Goal: Find specific page/section: Find specific page/section

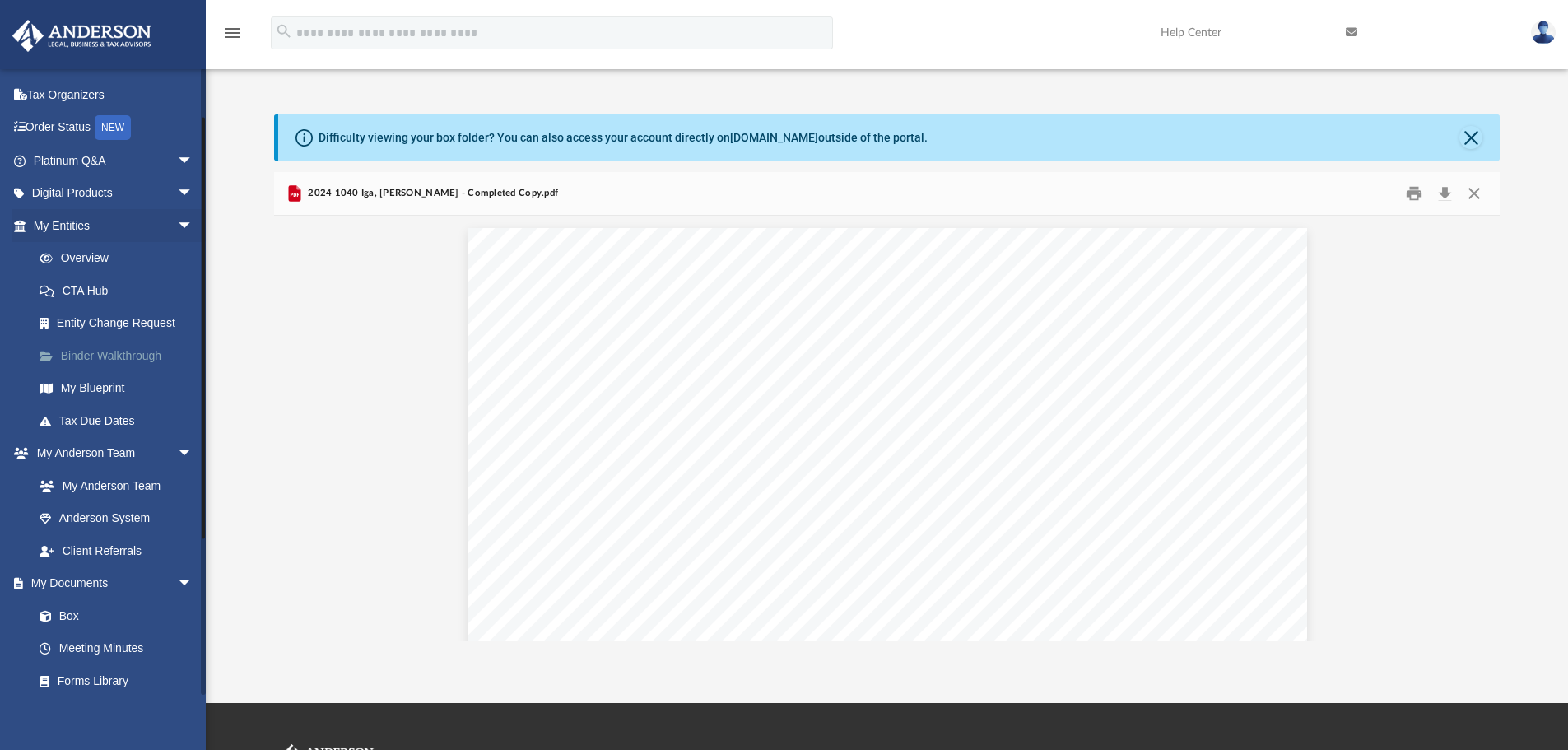
scroll to position [83, 0]
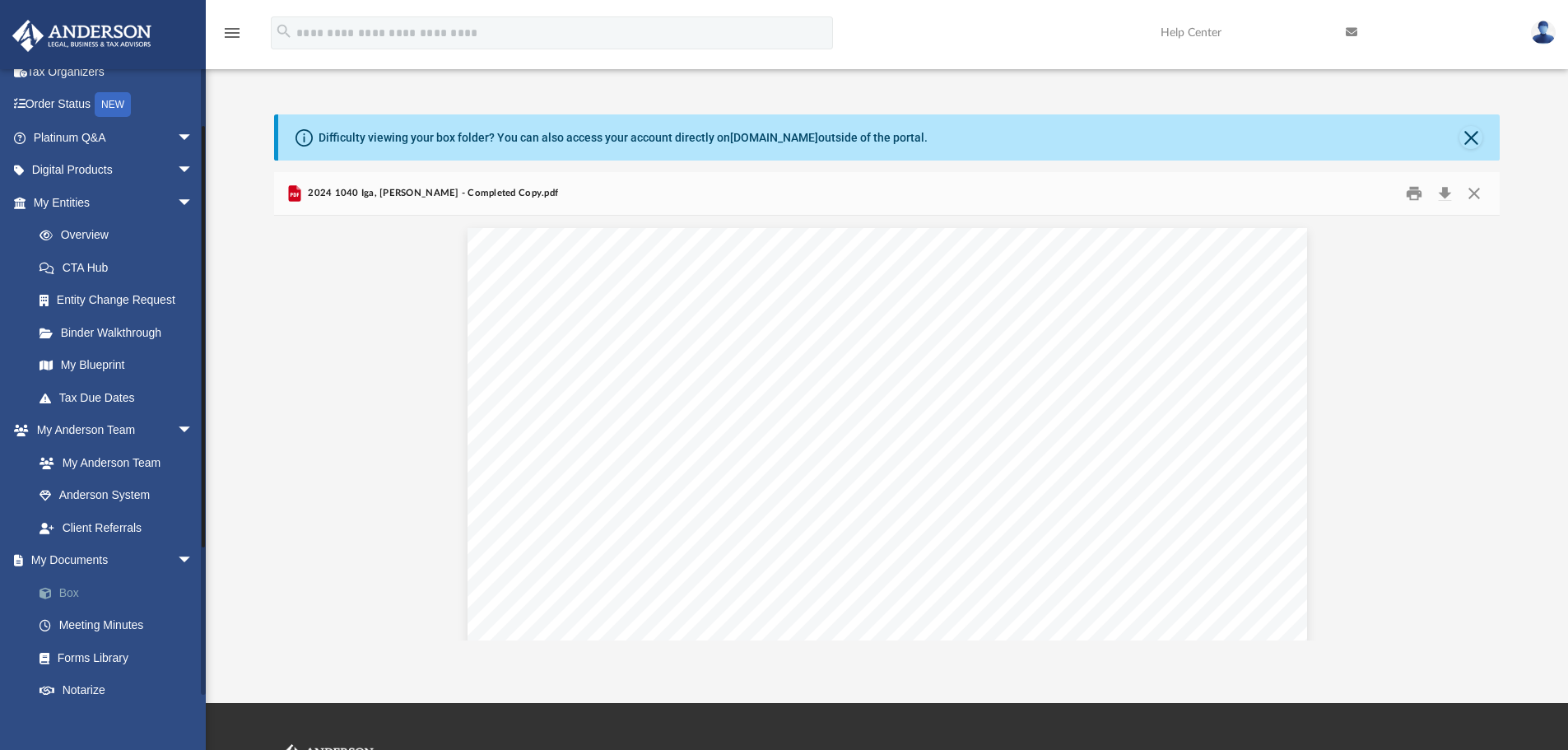
click at [86, 592] on link "Box" at bounding box center [120, 593] width 195 height 33
click at [87, 593] on link "Box" at bounding box center [120, 593] width 195 height 33
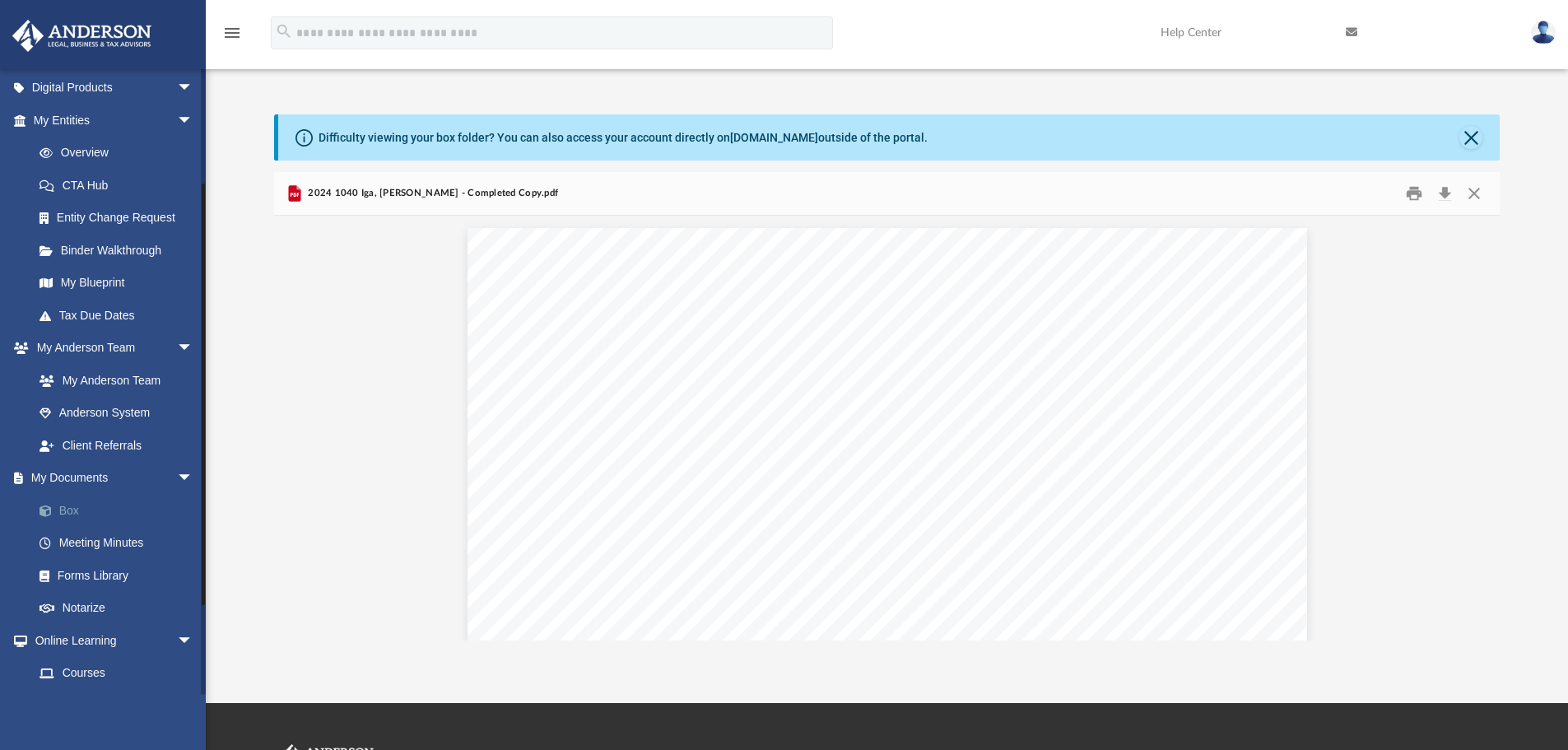
click at [68, 512] on link "Box" at bounding box center [120, 510] width 195 height 33
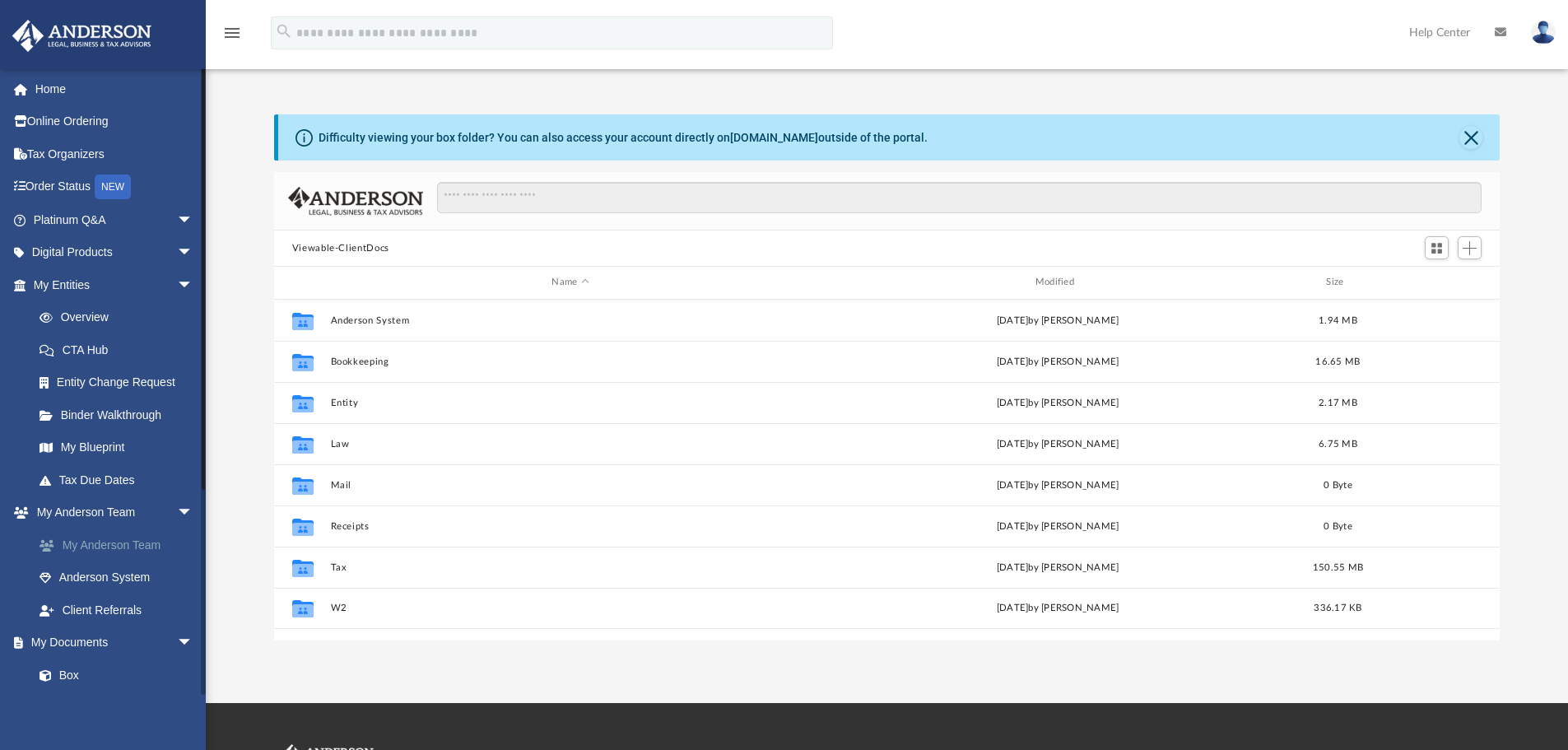
scroll to position [362, 1213]
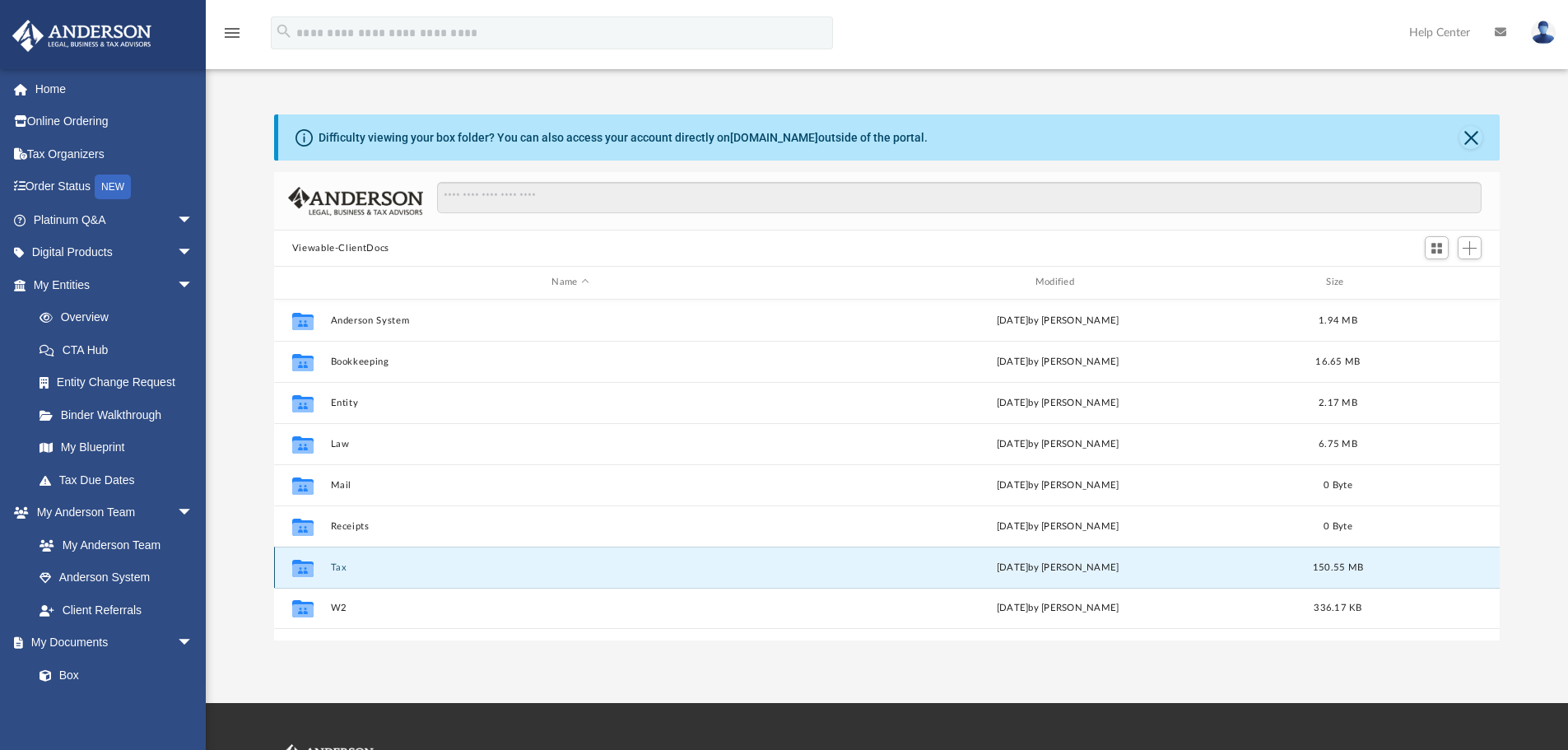
click at [339, 569] on button "Tax" at bounding box center [570, 568] width 480 height 10
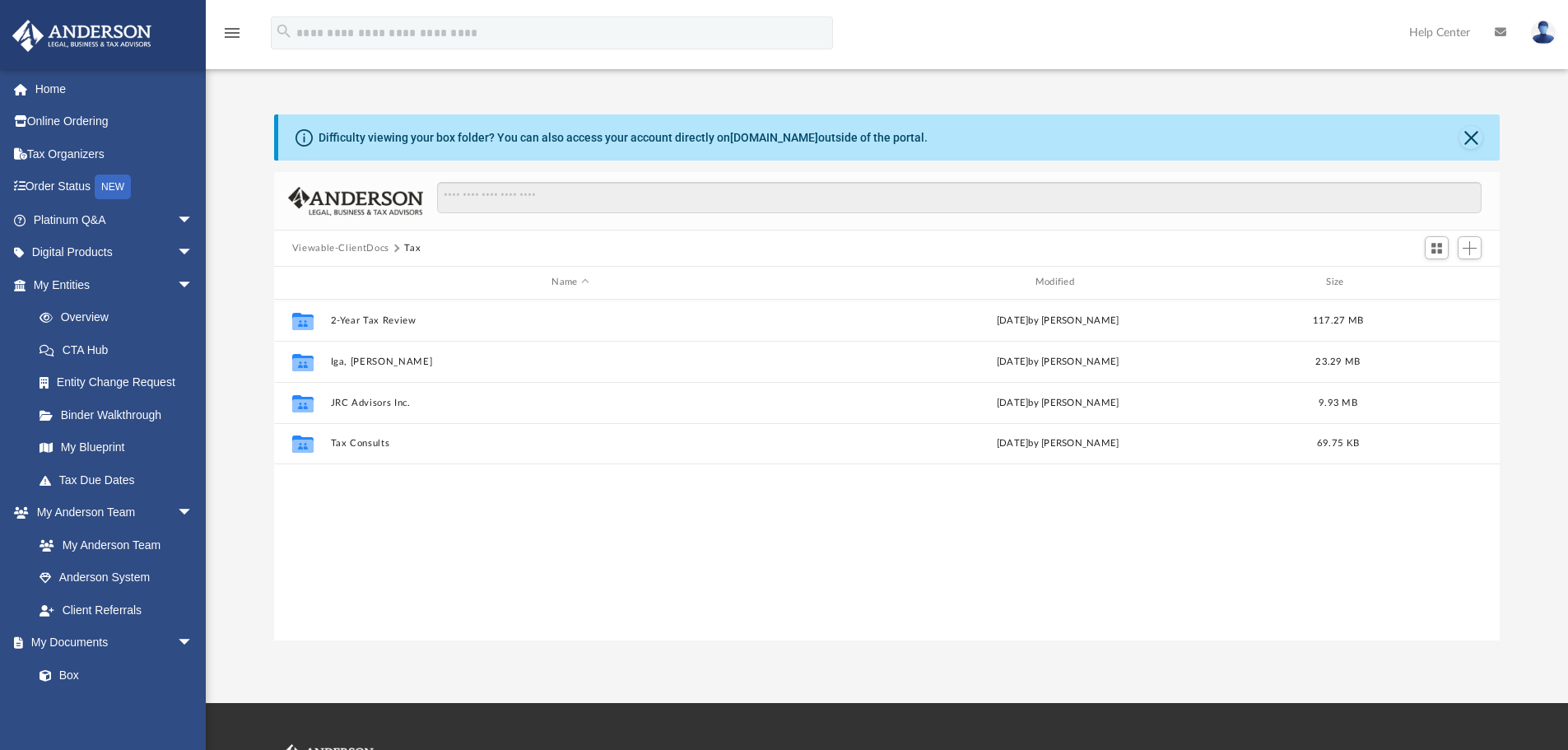
click at [339, 569] on div "Collaborated Folder 2-Year Tax Review [DATE] by [PERSON_NAME] 117.27 MB Collabo…" at bounding box center [887, 470] width 1227 height 341
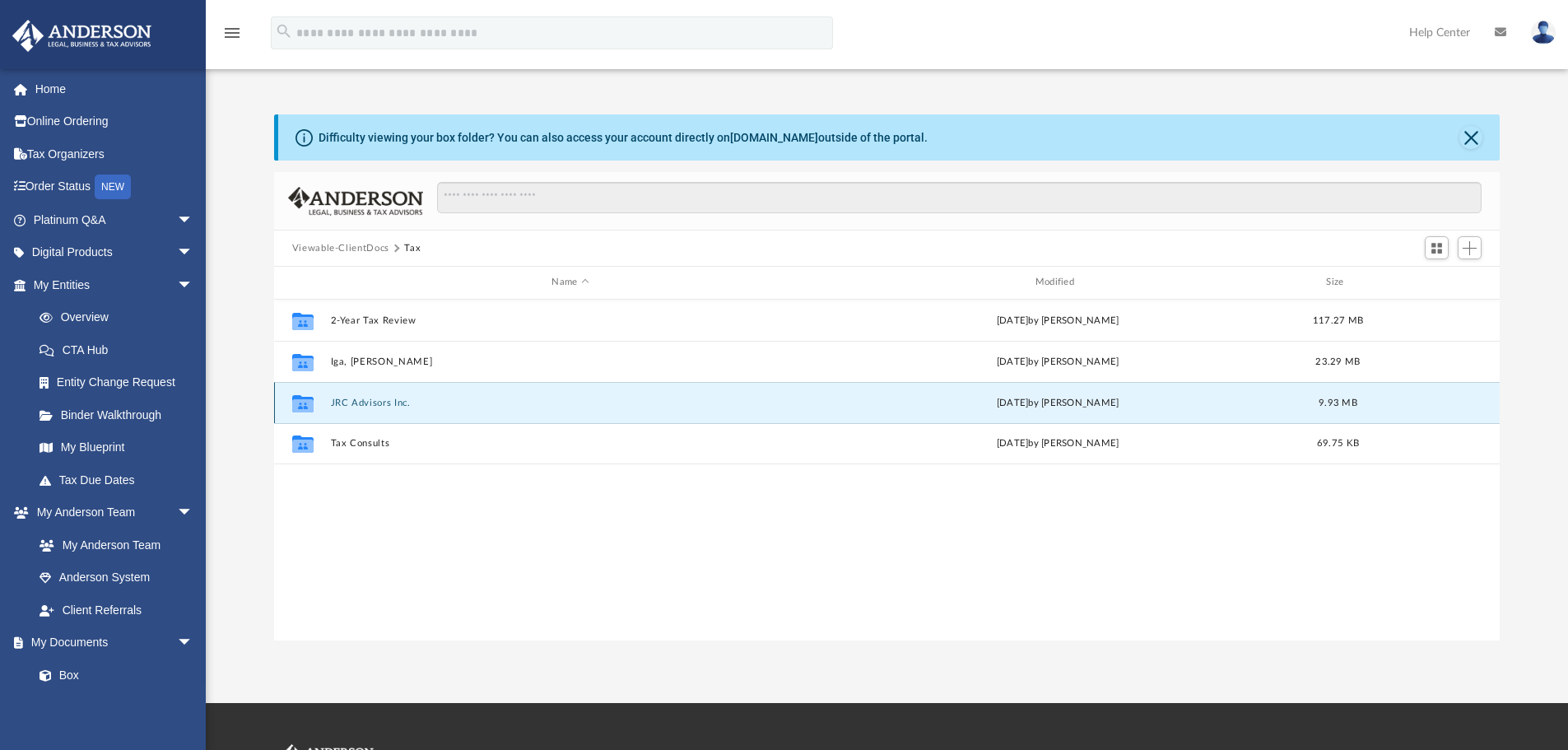
click at [396, 406] on button "JRC Advisors Inc." at bounding box center [570, 403] width 480 height 10
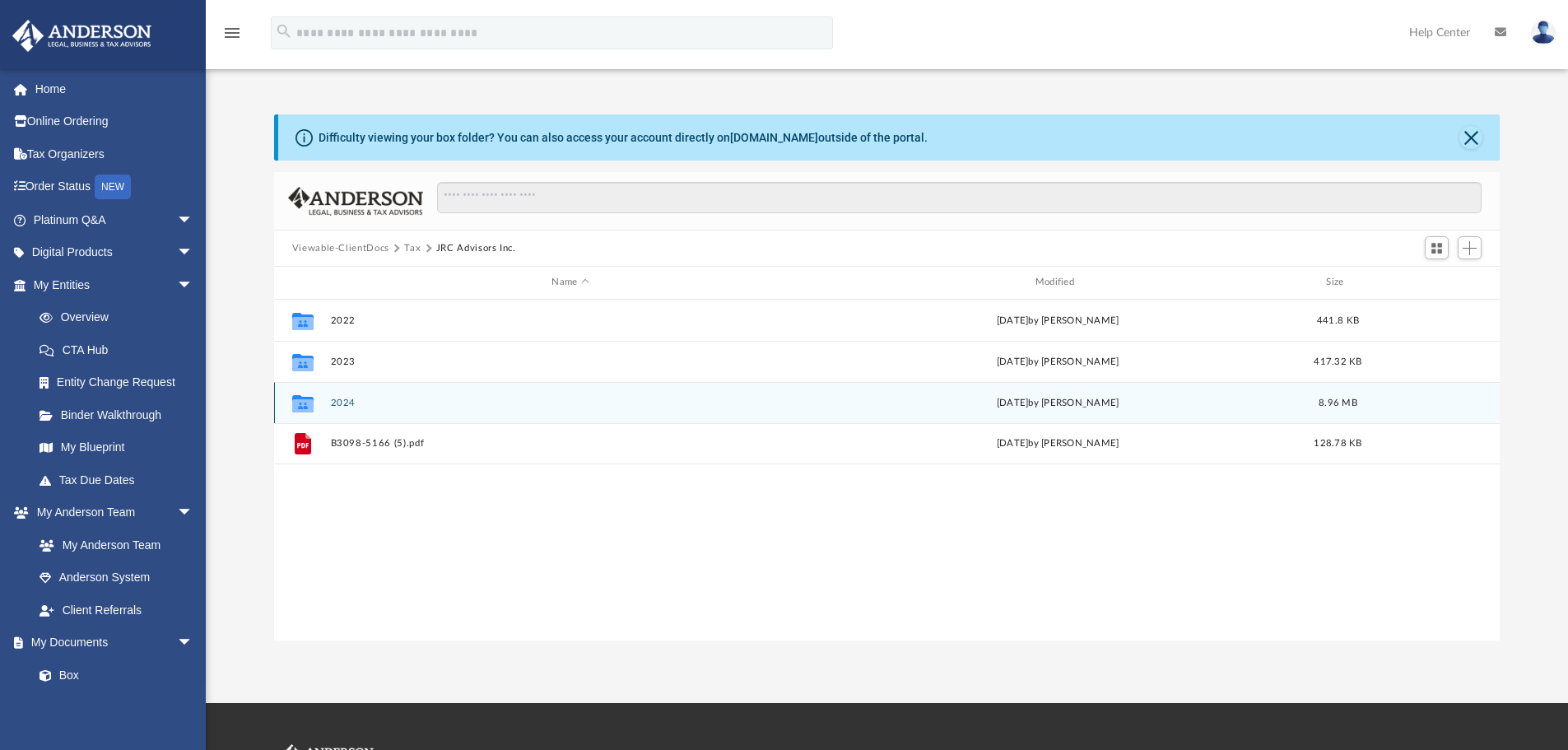
click at [334, 396] on div "Collaborated Folder 2024 [DATE] by [PERSON_NAME] 8.96 MB" at bounding box center [887, 403] width 1227 height 41
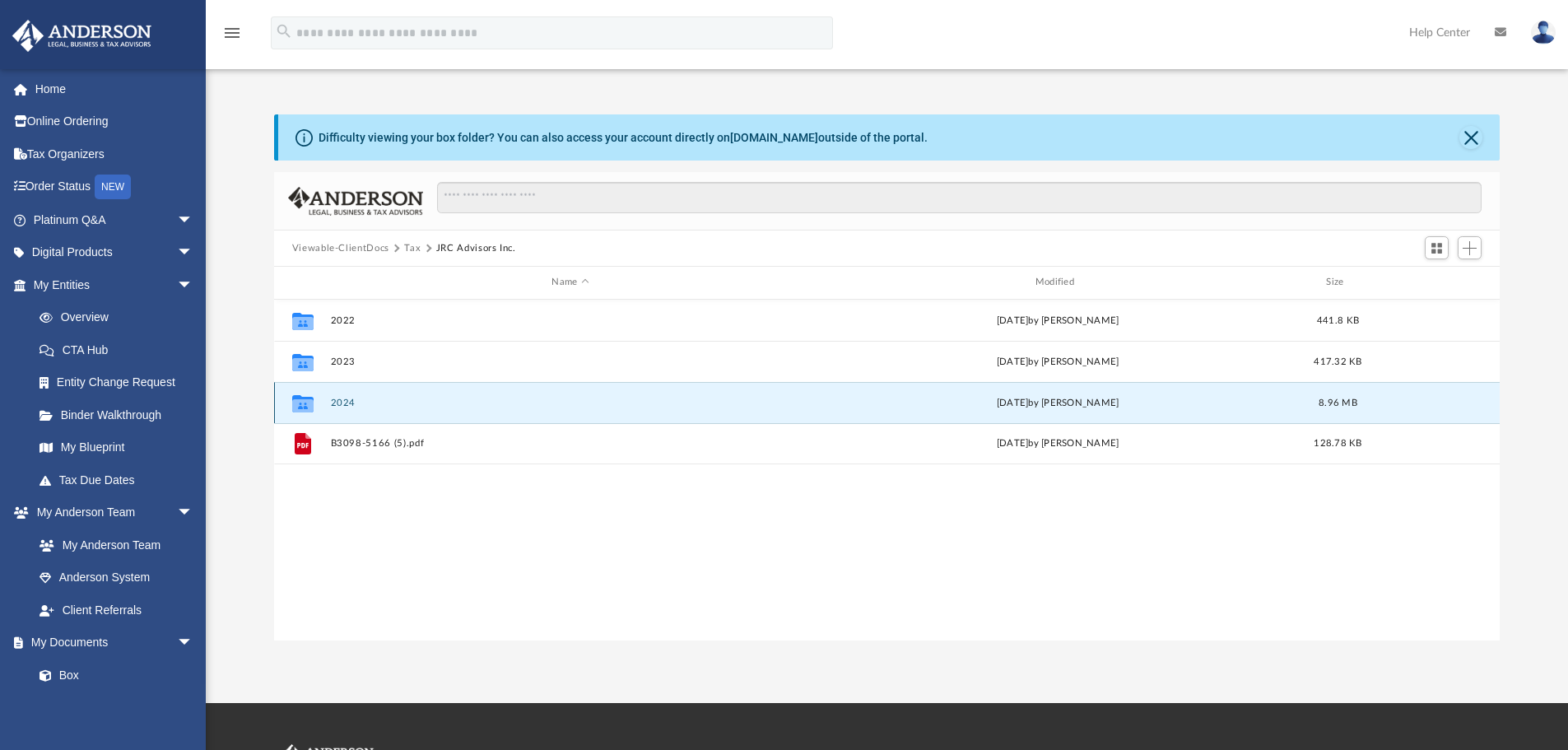
click at [340, 403] on button "2024" at bounding box center [570, 403] width 480 height 10
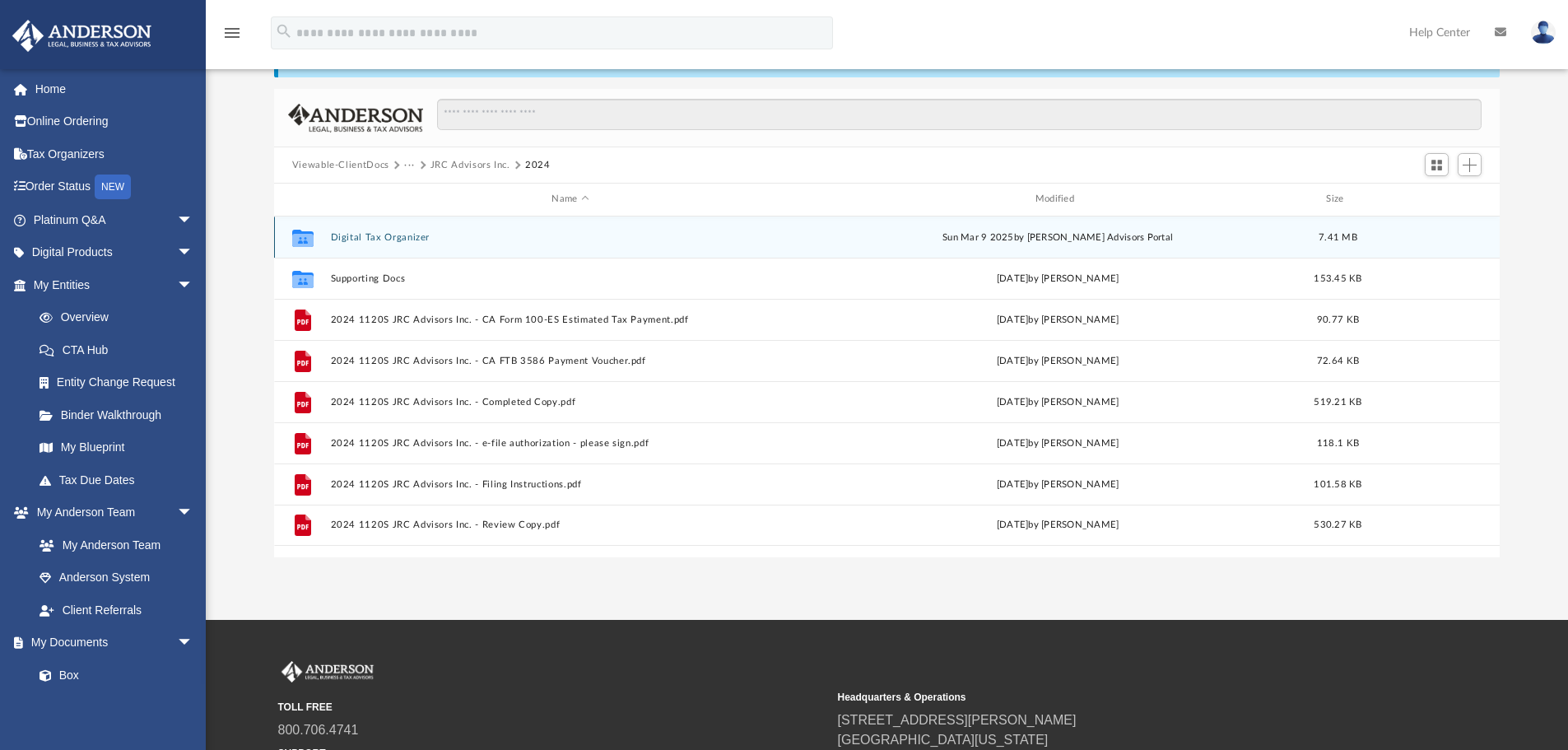
scroll to position [0, 0]
